Goal: Transaction & Acquisition: Purchase product/service

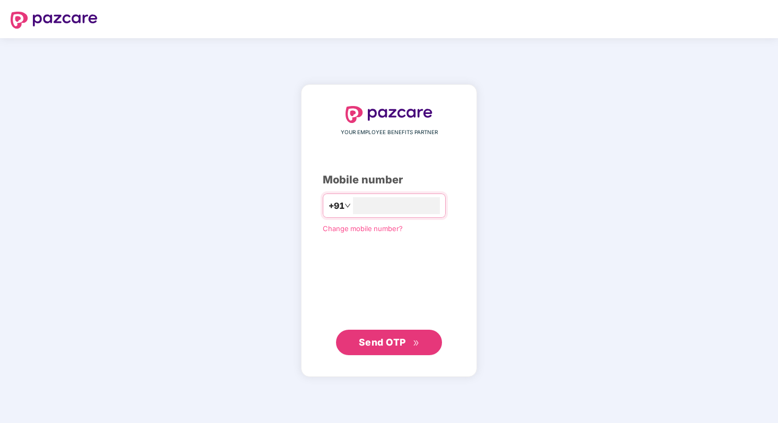
type input "**********"
click at [384, 342] on span "Send OTP" at bounding box center [382, 341] width 47 height 11
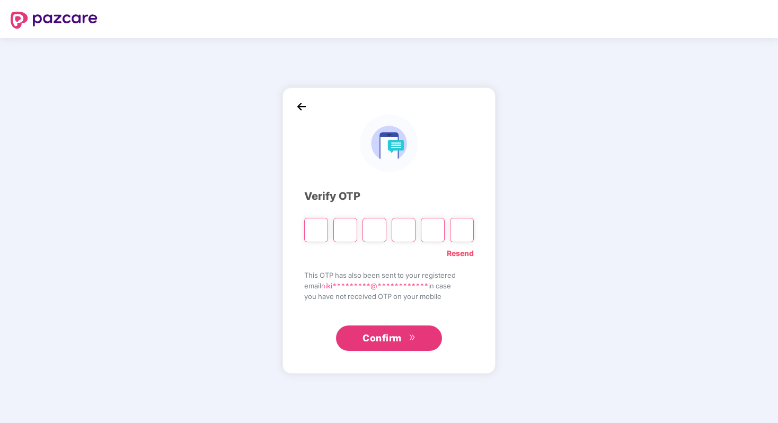
type input "*"
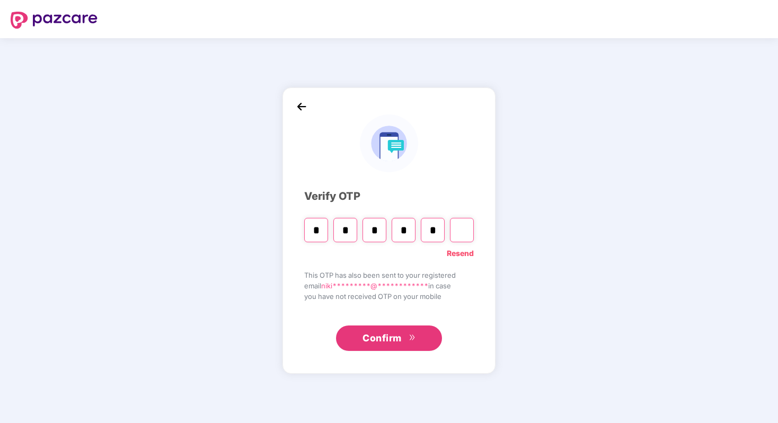
type input "*"
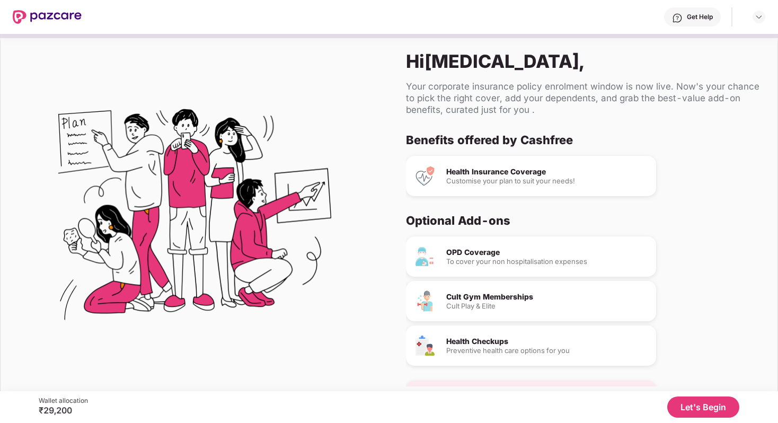
click at [487, 255] on div "OPD Coverage" at bounding box center [546, 251] width 201 height 7
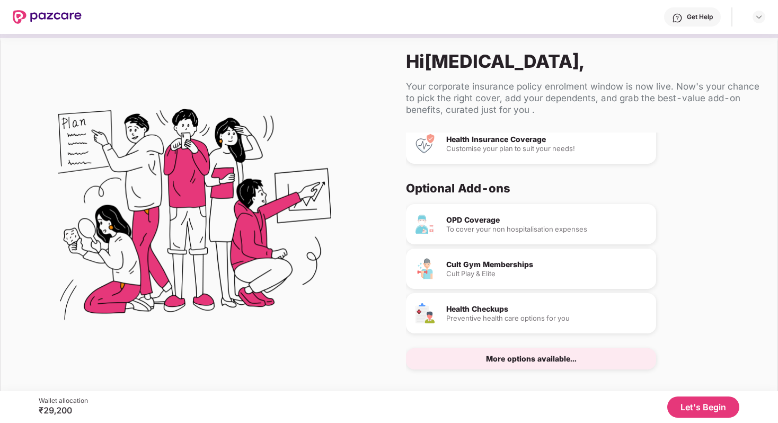
click at [580, 362] on div "More options available..." at bounding box center [531, 358] width 250 height 21
click at [684, 414] on button "Let's Begin" at bounding box center [703, 406] width 72 height 21
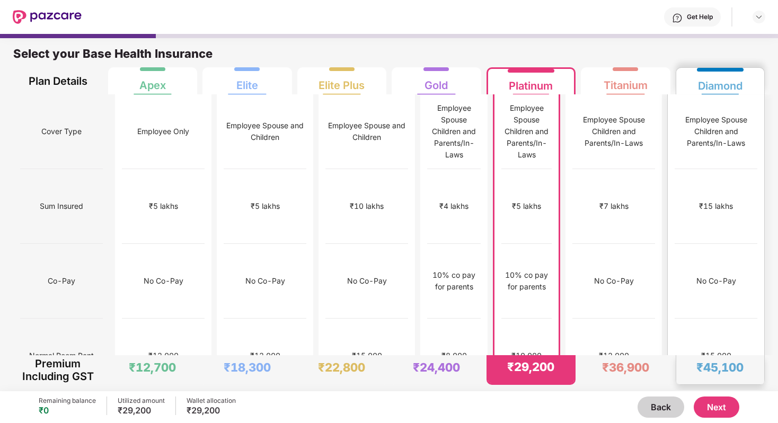
click at [743, 76] on div "Diamond" at bounding box center [720, 81] width 75 height 26
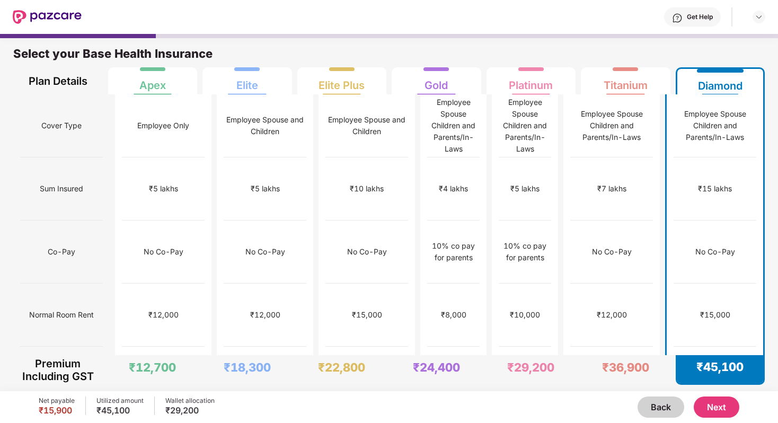
click at [714, 412] on button "Next" at bounding box center [716, 406] width 46 height 21
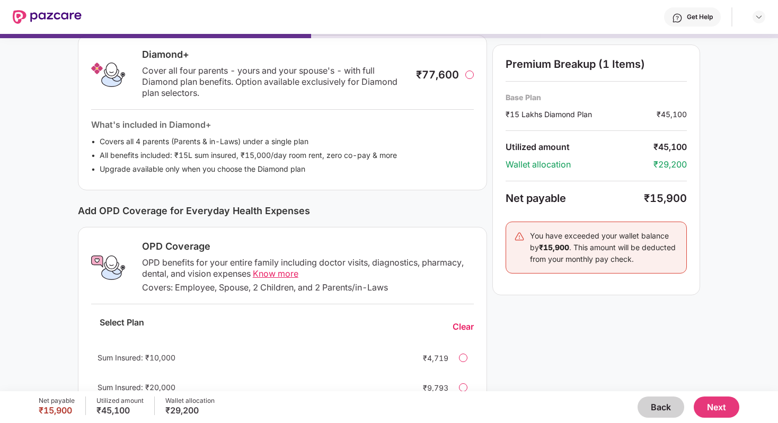
scroll to position [238, 0]
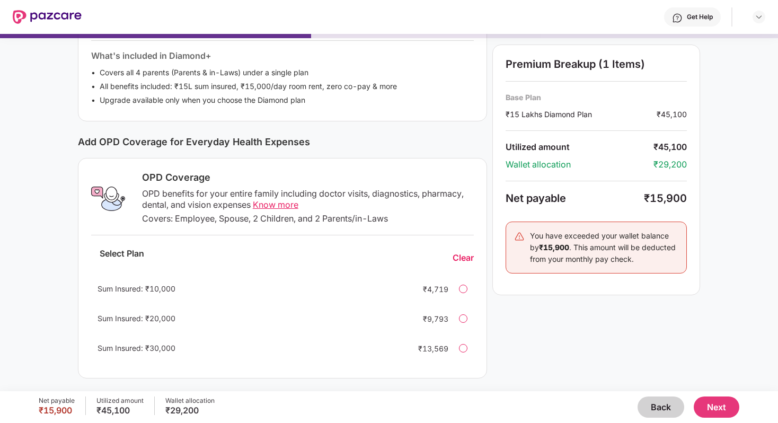
click at [459, 350] on div at bounding box center [463, 348] width 8 height 8
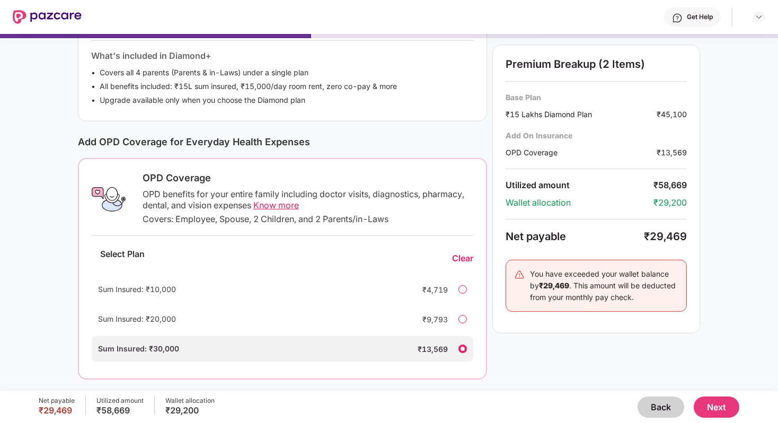
click at [464, 260] on div "Clear" at bounding box center [462, 258] width 21 height 11
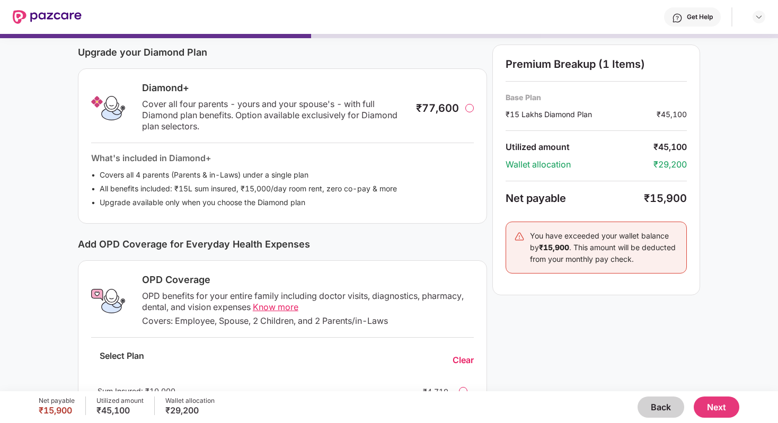
scroll to position [134, 0]
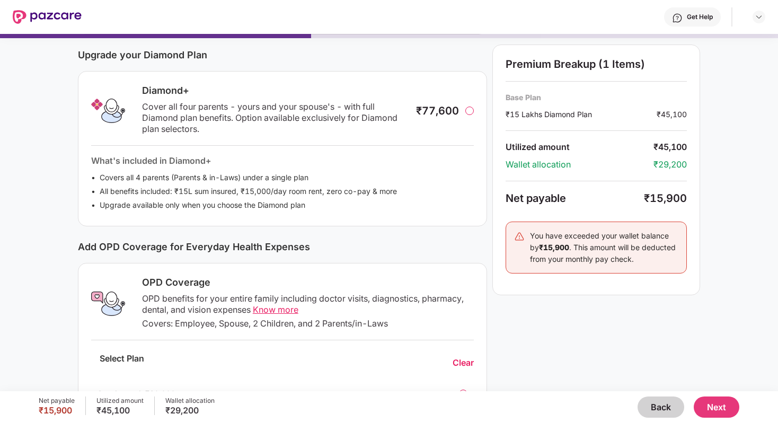
click at [472, 114] on div "₹77,600" at bounding box center [445, 110] width 58 height 13
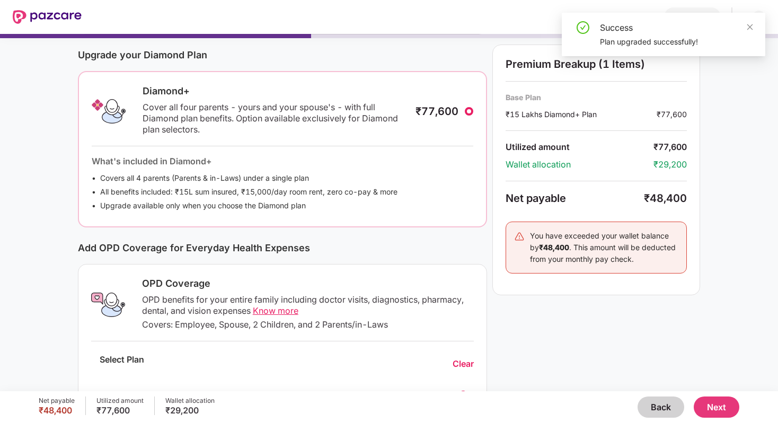
click at [470, 104] on div "Diamond+ Cover all four parents - yours and your spouse's - with full Diamond p…" at bounding box center [282, 111] width 381 height 52
click at [470, 109] on div at bounding box center [469, 111] width 8 height 8
click at [470, 111] on div at bounding box center [469, 111] width 8 height 8
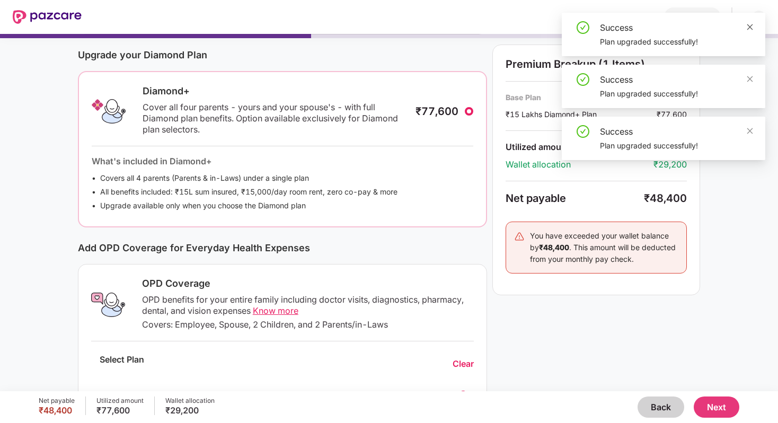
click at [748, 26] on icon "close" at bounding box center [749, 26] width 7 height 7
click at [745, 29] on div "Success" at bounding box center [676, 27] width 153 height 13
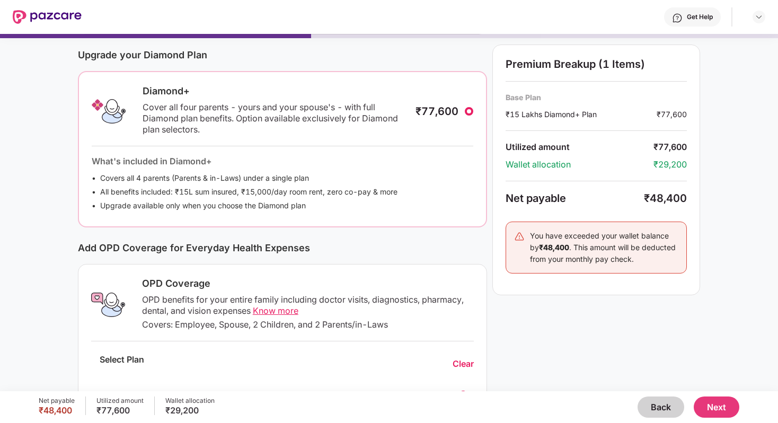
click at [468, 112] on div at bounding box center [469, 111] width 8 height 8
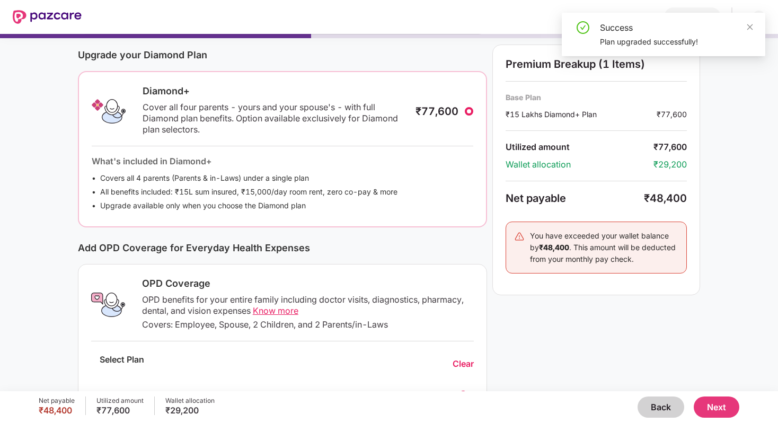
click at [667, 407] on button "Back" at bounding box center [660, 406] width 47 height 21
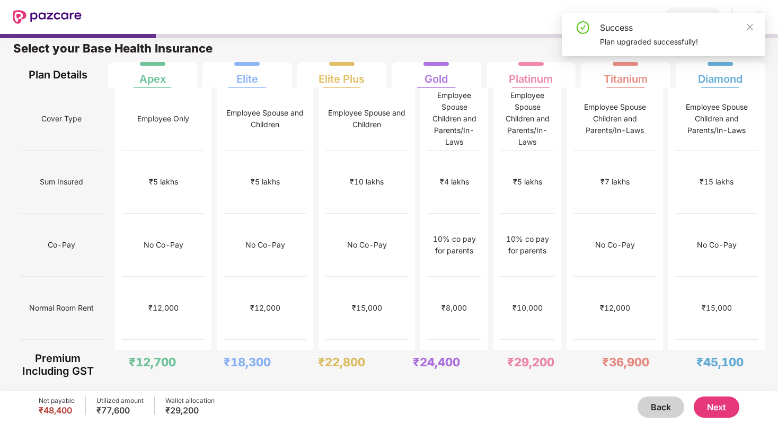
scroll to position [5, 0]
click at [721, 303] on div "₹15,000" at bounding box center [716, 309] width 30 height 12
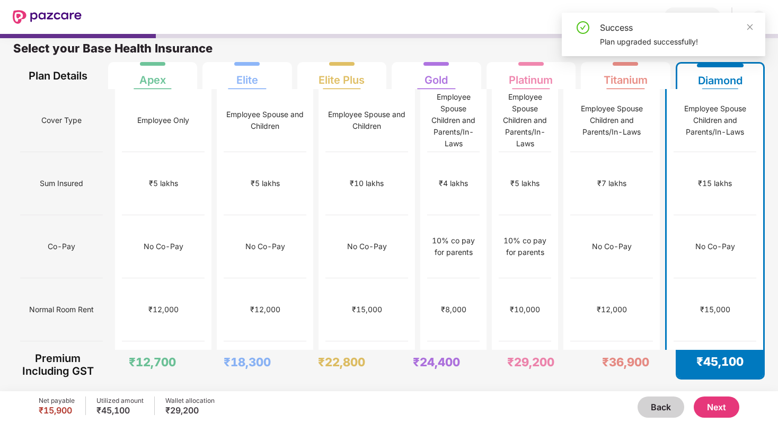
click at [712, 408] on button "Next" at bounding box center [716, 406] width 46 height 21
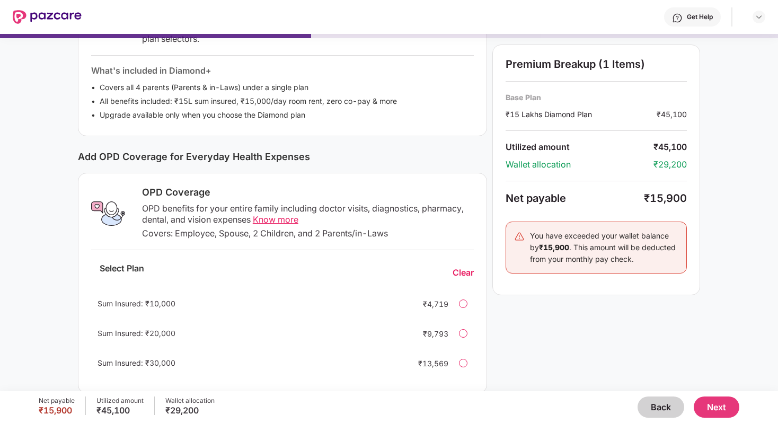
scroll to position [238, 0]
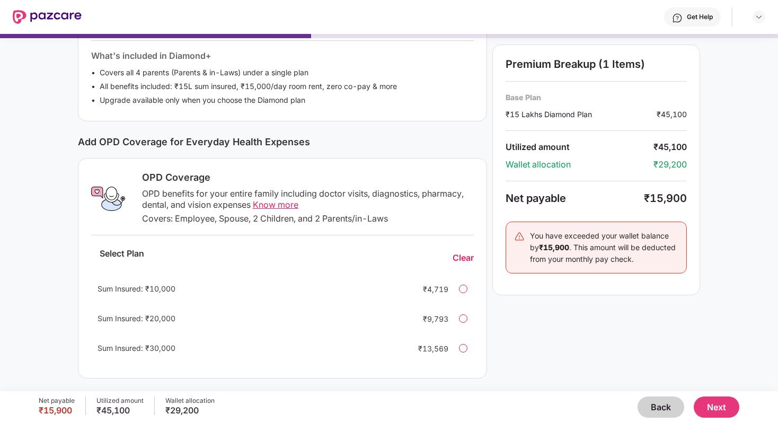
click at [464, 350] on div at bounding box center [463, 348] width 8 height 8
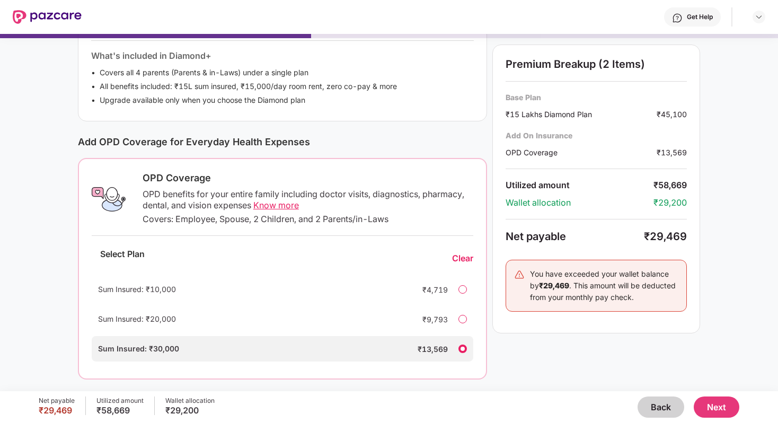
click at [287, 206] on span "Know more" at bounding box center [276, 205] width 46 height 11
click at [463, 318] on div at bounding box center [462, 319] width 8 height 8
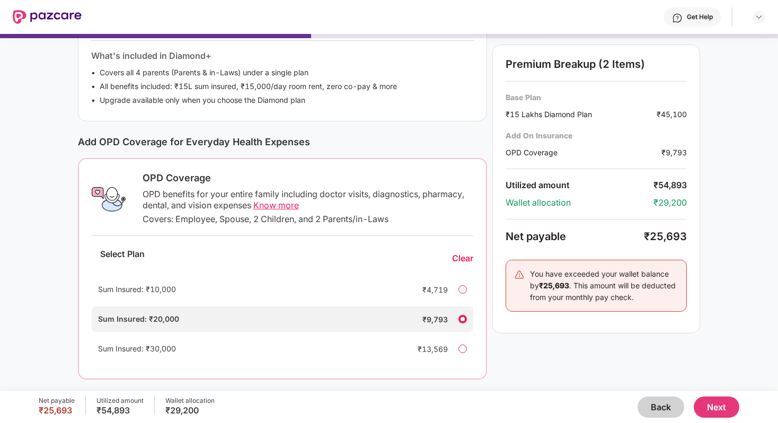
scroll to position [239, 0]
click at [716, 404] on button "Next" at bounding box center [716, 406] width 46 height 21
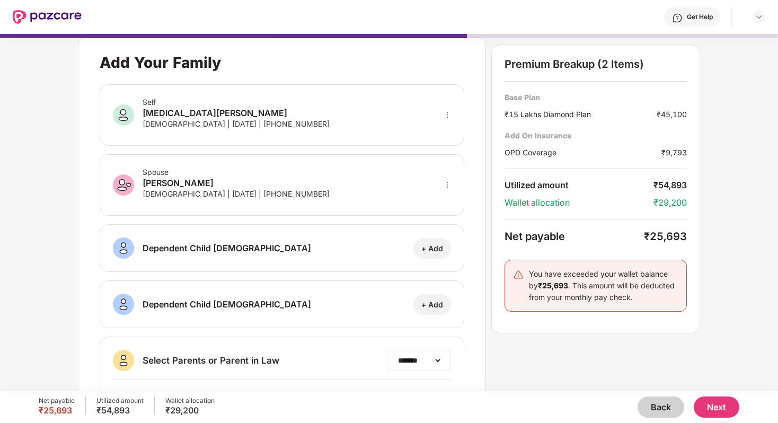
scroll to position [0, 0]
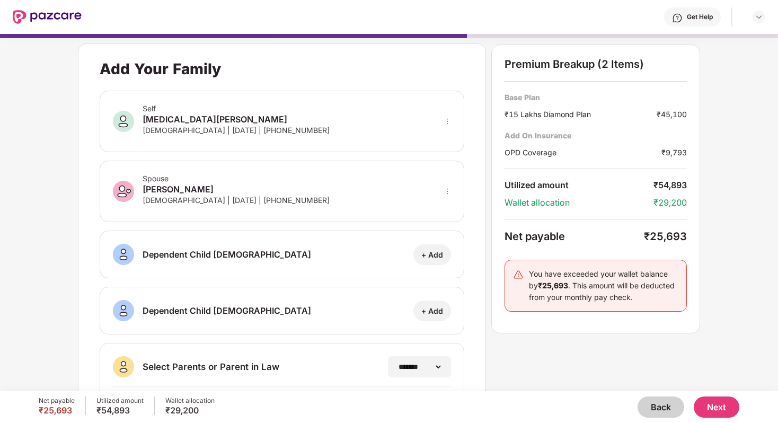
click at [362, 189] on div "Spouse [PERSON_NAME] [DEMOGRAPHIC_DATA] | [DATE] | [PHONE_NUMBER]" at bounding box center [282, 191] width 364 height 61
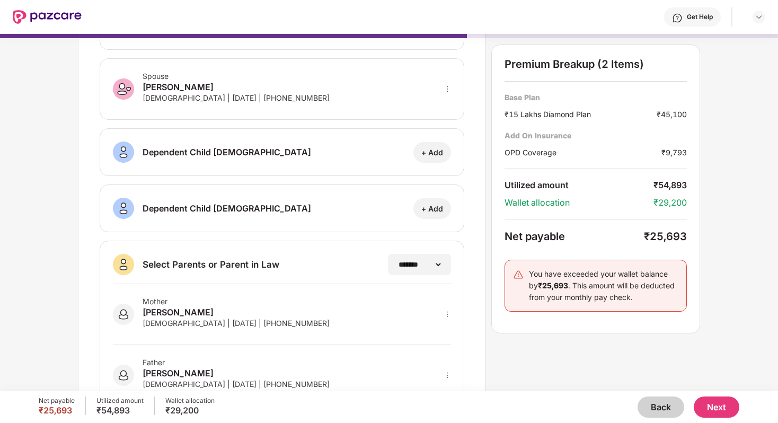
scroll to position [141, 0]
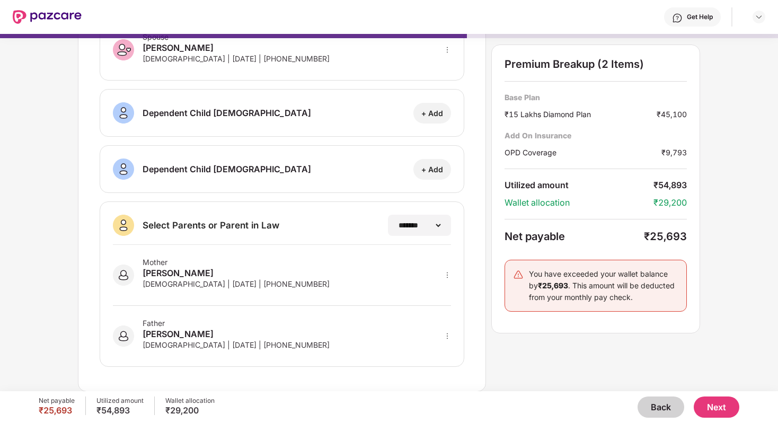
click at [455, 280] on div "**********" at bounding box center [282, 283] width 364 height 165
click at [451, 278] on div "**********" at bounding box center [282, 283] width 364 height 165
click at [447, 278] on icon "more" at bounding box center [446, 274] width 7 height 7
click at [373, 274] on div "Mother [PERSON_NAME] [DEMOGRAPHIC_DATA] | [DATE] | [PHONE_NUMBER]" at bounding box center [282, 275] width 338 height 61
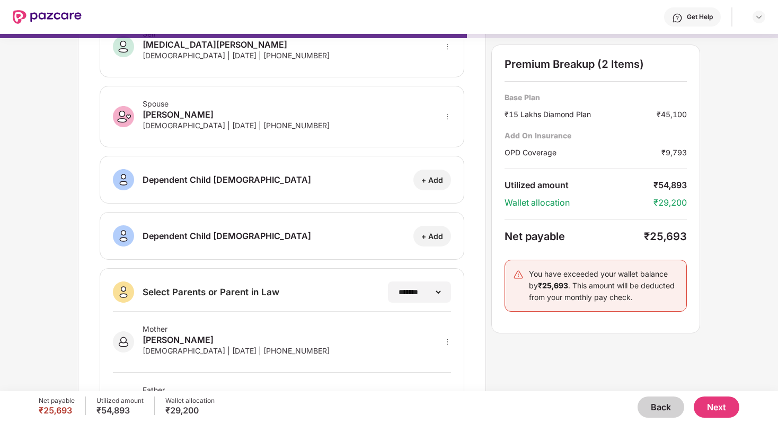
scroll to position [0, 0]
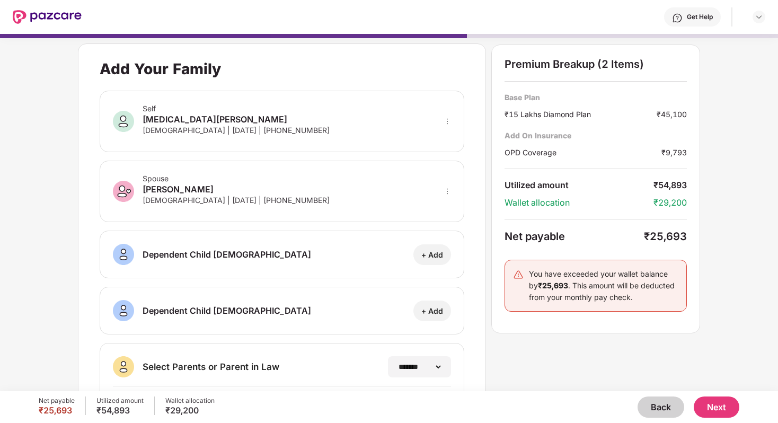
click at [443, 192] on div "Spouse [PERSON_NAME] [DEMOGRAPHIC_DATA] | [DATE] | [PHONE_NUMBER]" at bounding box center [282, 191] width 364 height 61
click at [444, 189] on icon "more" at bounding box center [446, 191] width 7 height 7
click at [432, 204] on img at bounding box center [433, 206] width 8 height 8
select select "****"
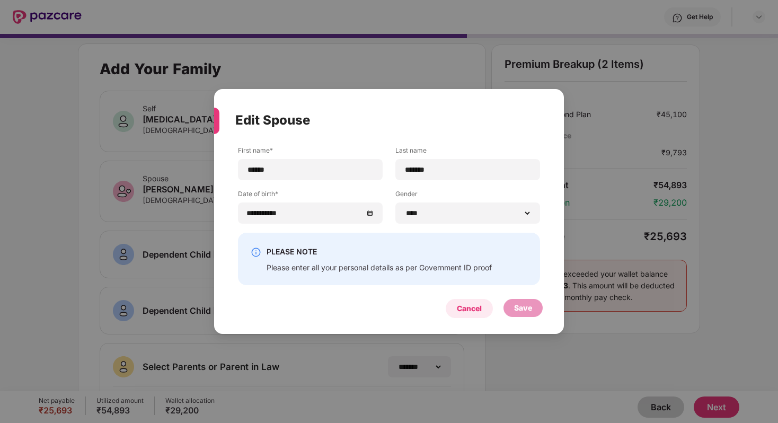
click at [475, 314] on div "Cancel" at bounding box center [469, 309] width 25 height 12
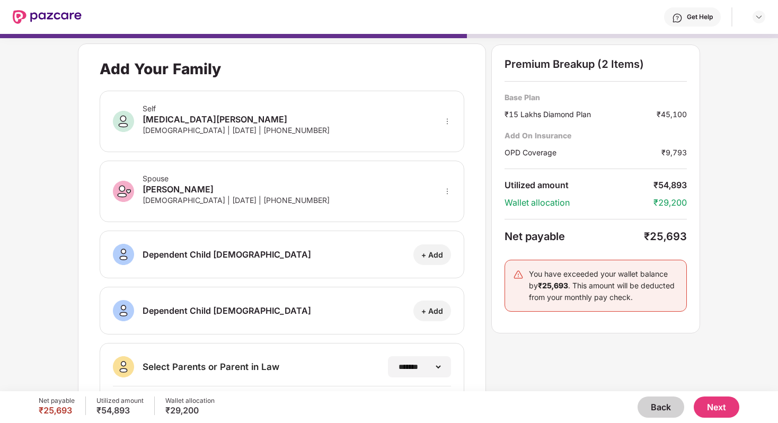
click at [447, 192] on icon "more" at bounding box center [446, 191] width 7 height 7
click at [431, 209] on img at bounding box center [433, 206] width 8 height 8
select select "****"
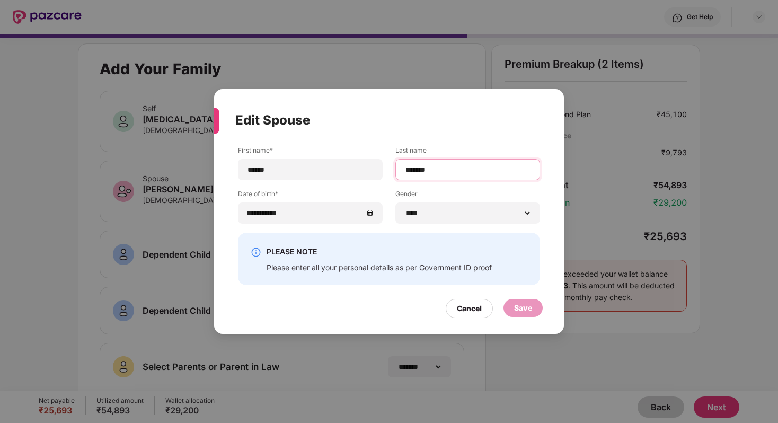
click at [438, 168] on input "*******" at bounding box center [467, 169] width 127 height 11
click at [530, 312] on div "Save" at bounding box center [523, 308] width 18 height 12
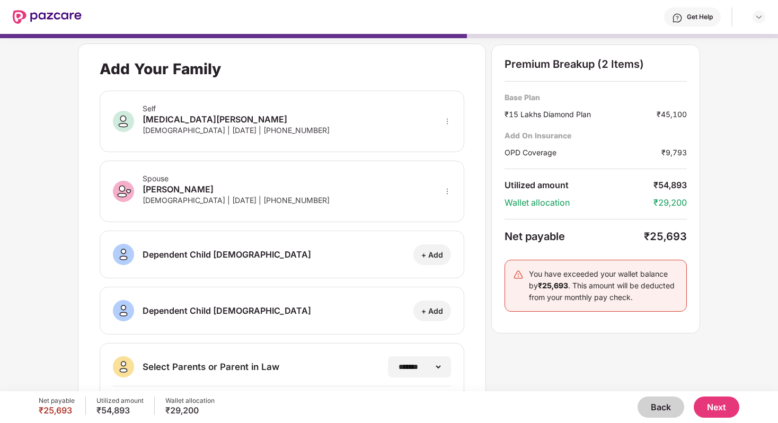
click at [721, 407] on button "Next" at bounding box center [716, 406] width 46 height 21
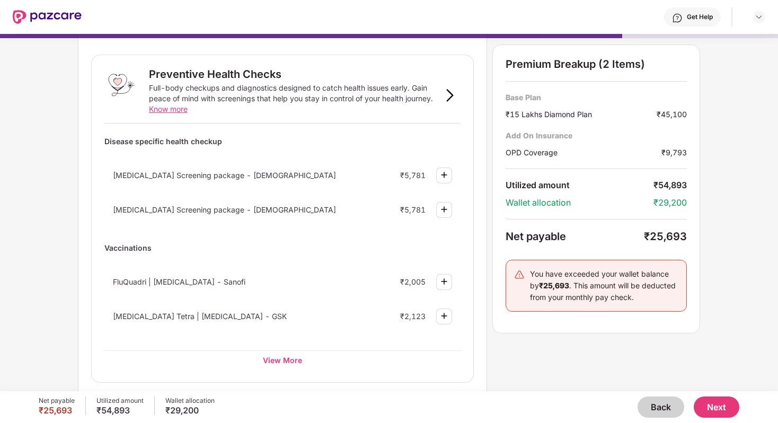
scroll to position [30, 0]
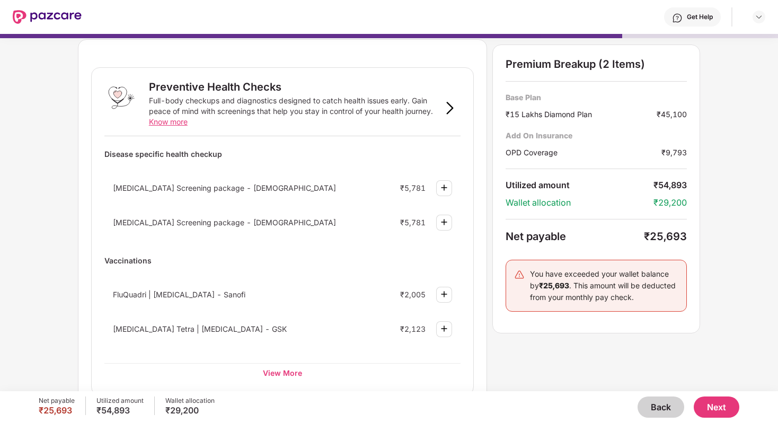
click at [721, 406] on button "Next" at bounding box center [716, 406] width 46 height 21
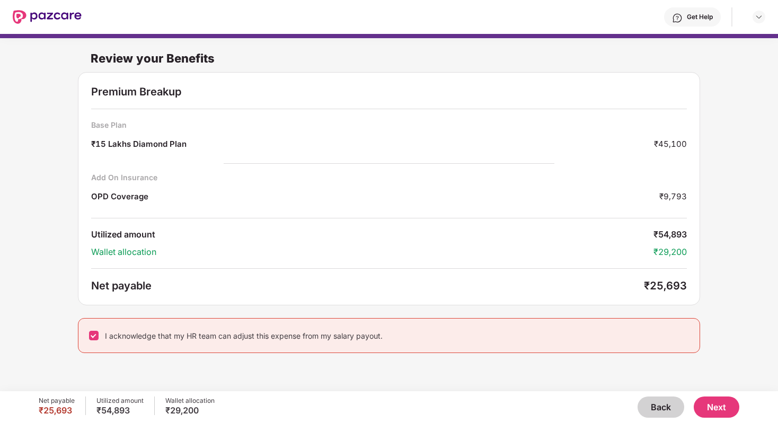
click at [717, 411] on button "Next" at bounding box center [716, 406] width 46 height 21
